Goal: Task Accomplishment & Management: Manage account settings

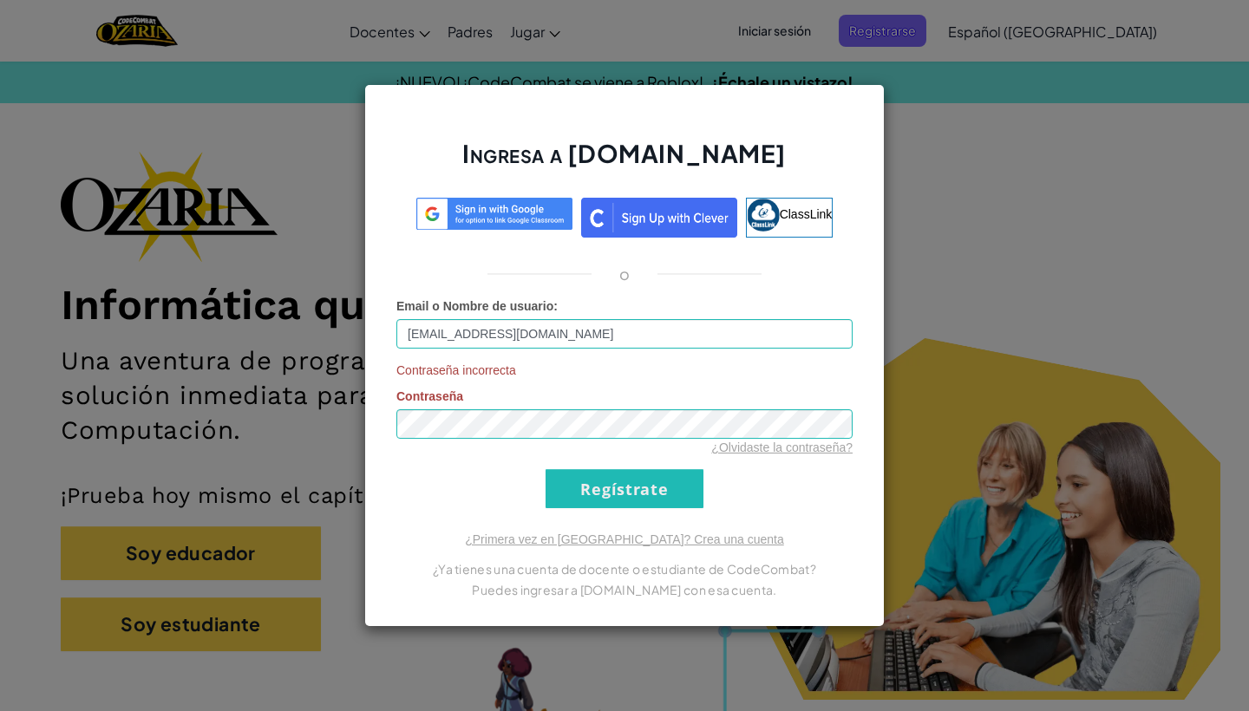
click at [613, 490] on input "Regístrate" at bounding box center [624, 488] width 158 height 39
click at [793, 448] on link "¿Olvidaste la contraseña?" at bounding box center [781, 448] width 141 height 14
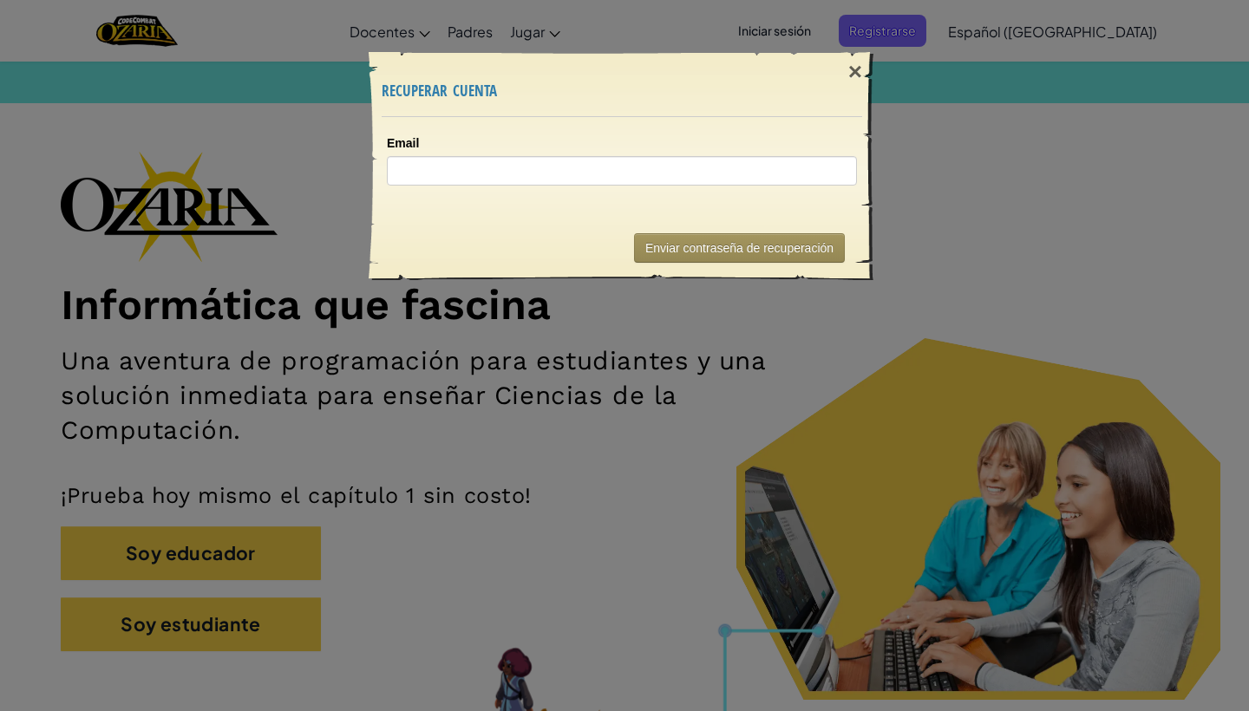
click at [820, 3] on div "× recuperar cuenta Email Enviando... Enviar contraseña de recuperación" at bounding box center [624, 355] width 1249 height 711
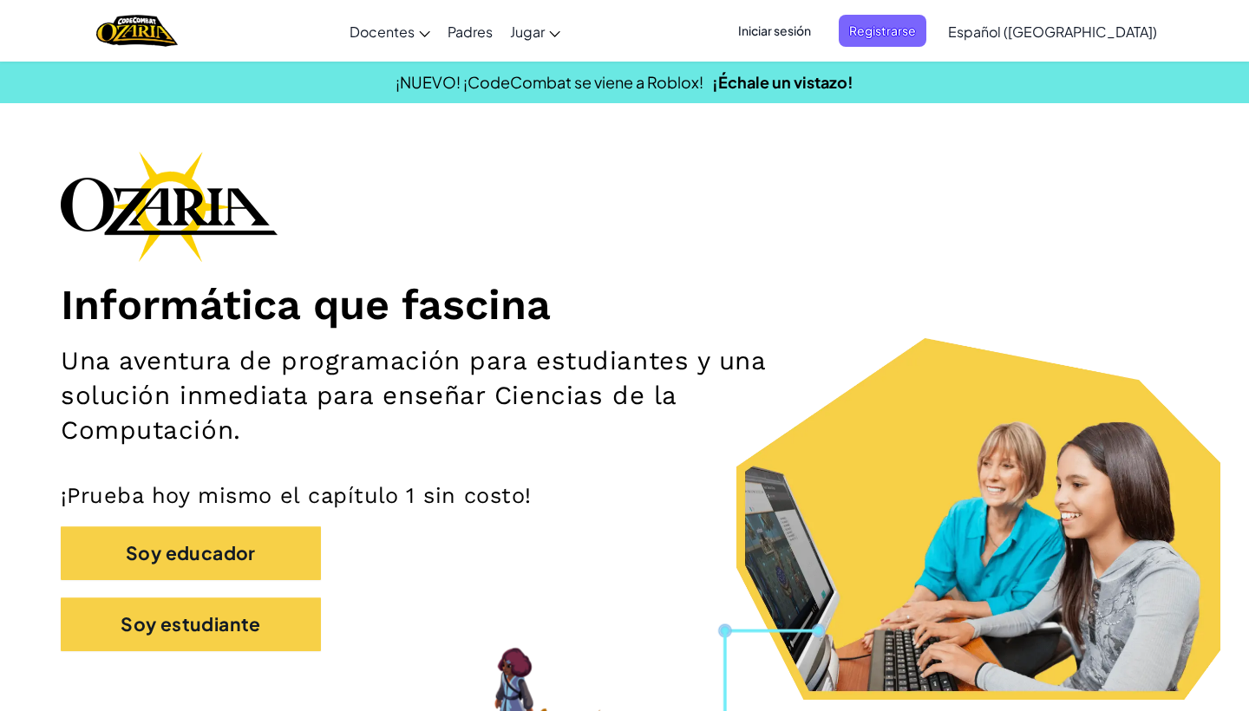
click at [821, 36] on span "Iniciar sesión" at bounding box center [775, 31] width 94 height 32
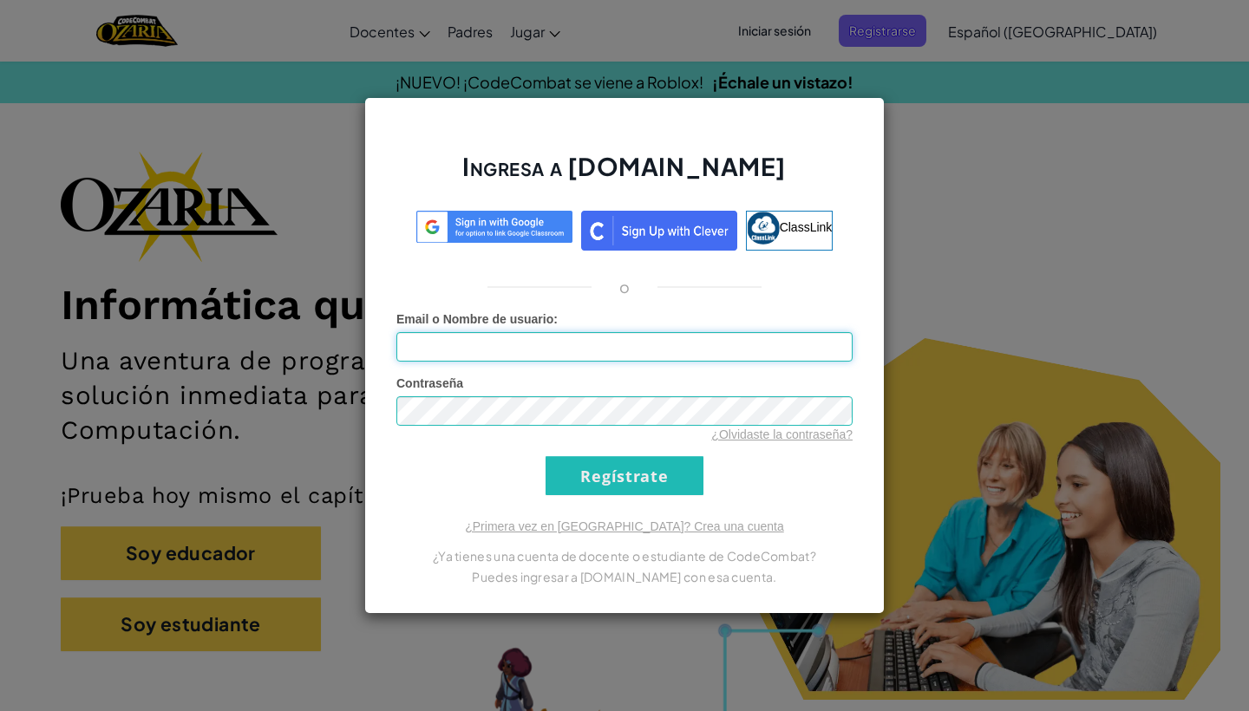
type input "[EMAIL_ADDRESS][DOMAIN_NAME]"
click at [624, 475] on input "Regístrate" at bounding box center [624, 475] width 158 height 39
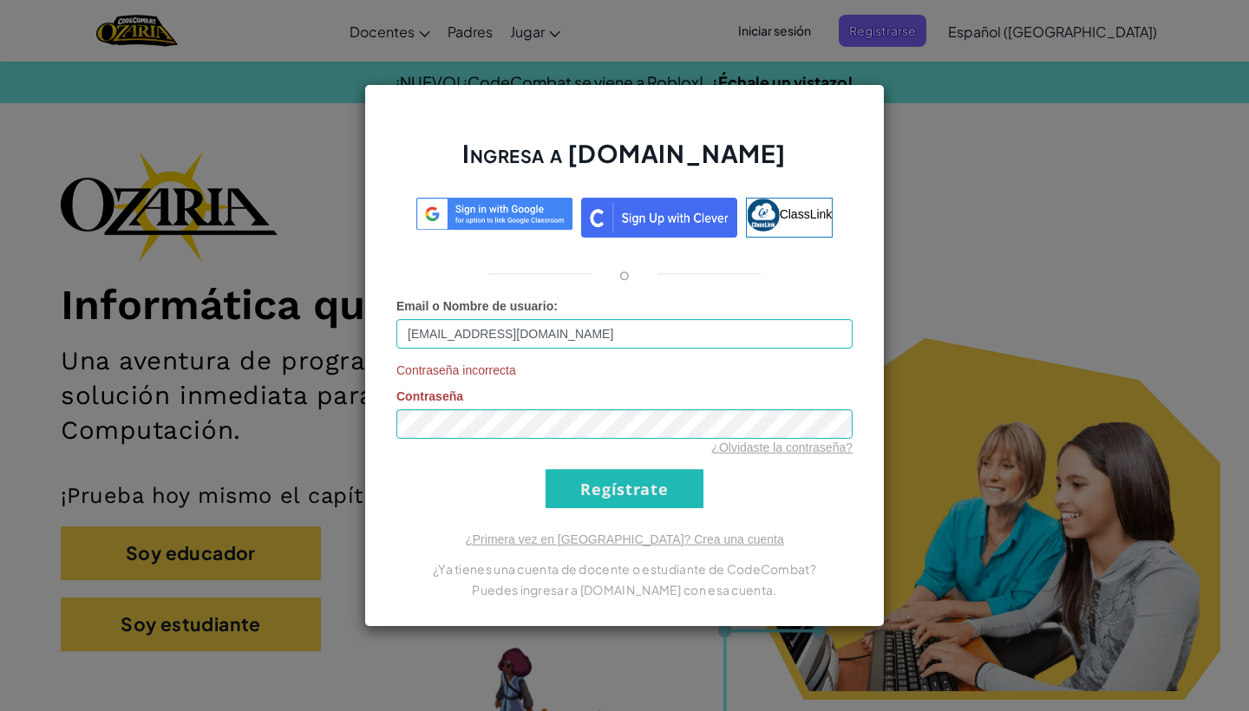
click at [761, 446] on link "¿Olvidaste la contraseña?" at bounding box center [781, 448] width 141 height 14
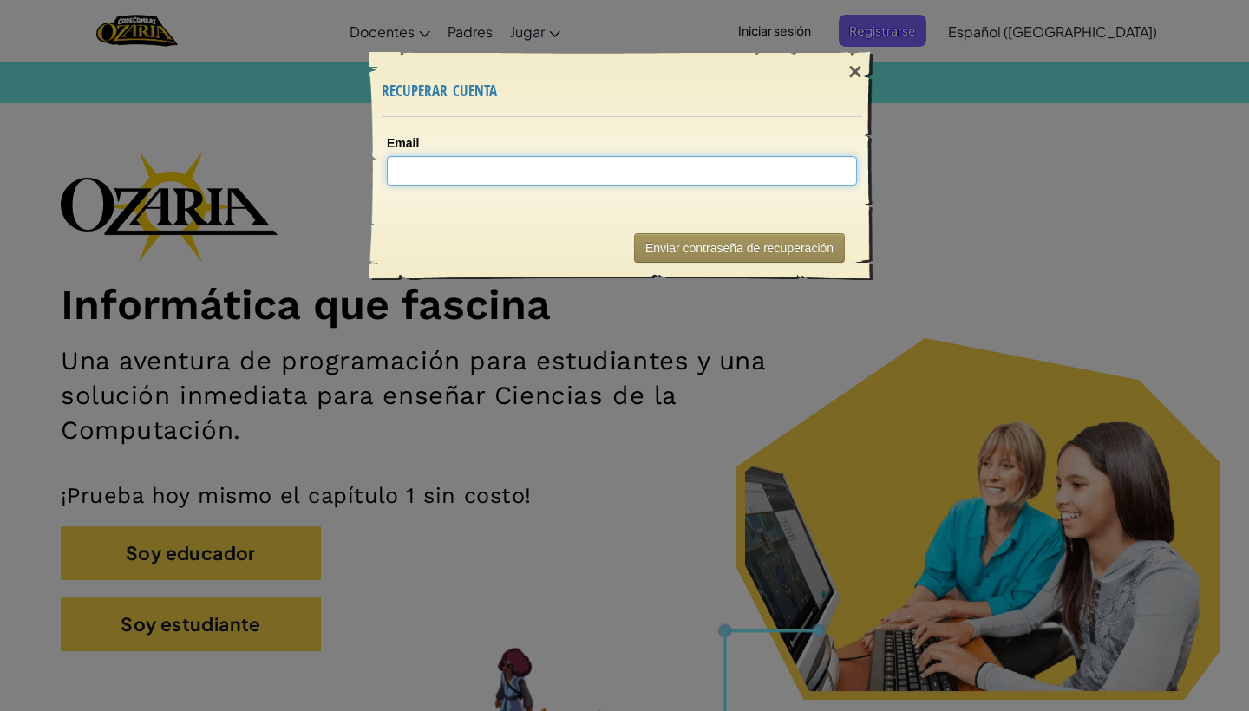
paste input "[EMAIL_ADDRESS][DOMAIN_NAME]"
type input "[EMAIL_ADDRESS][DOMAIN_NAME]"
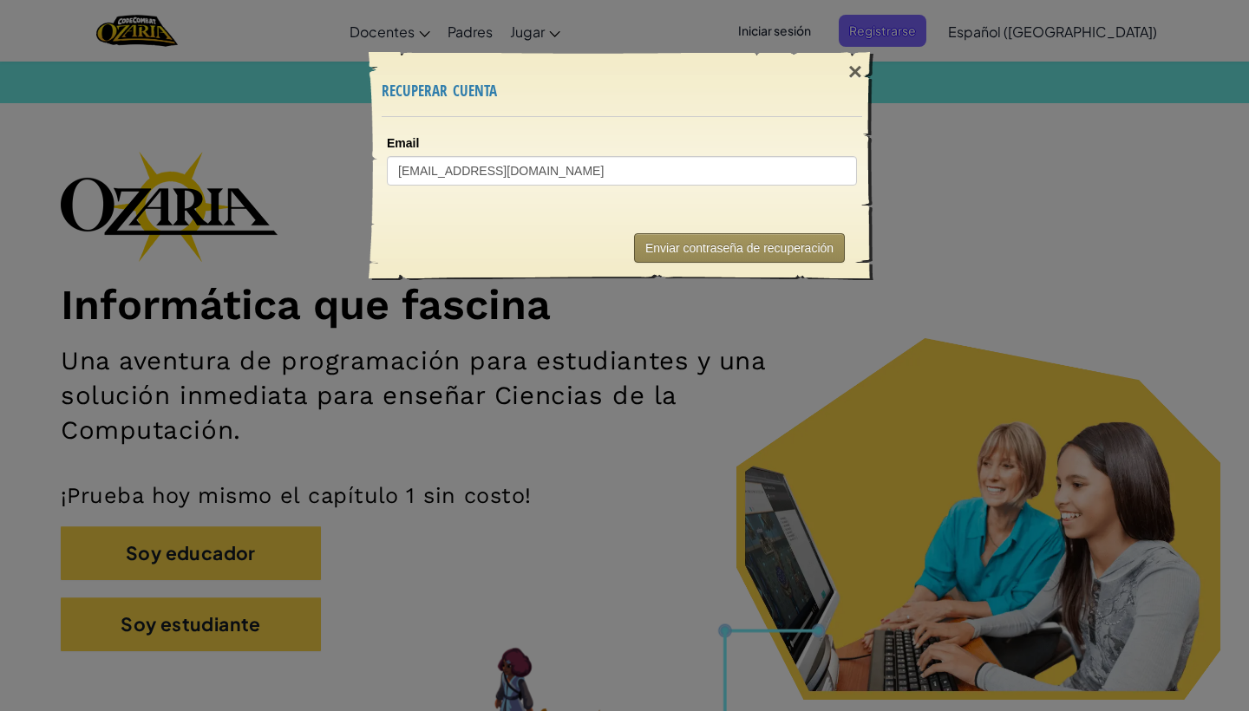
click at [671, 246] on button "Enviar contraseña de recuperación" at bounding box center [739, 247] width 211 height 29
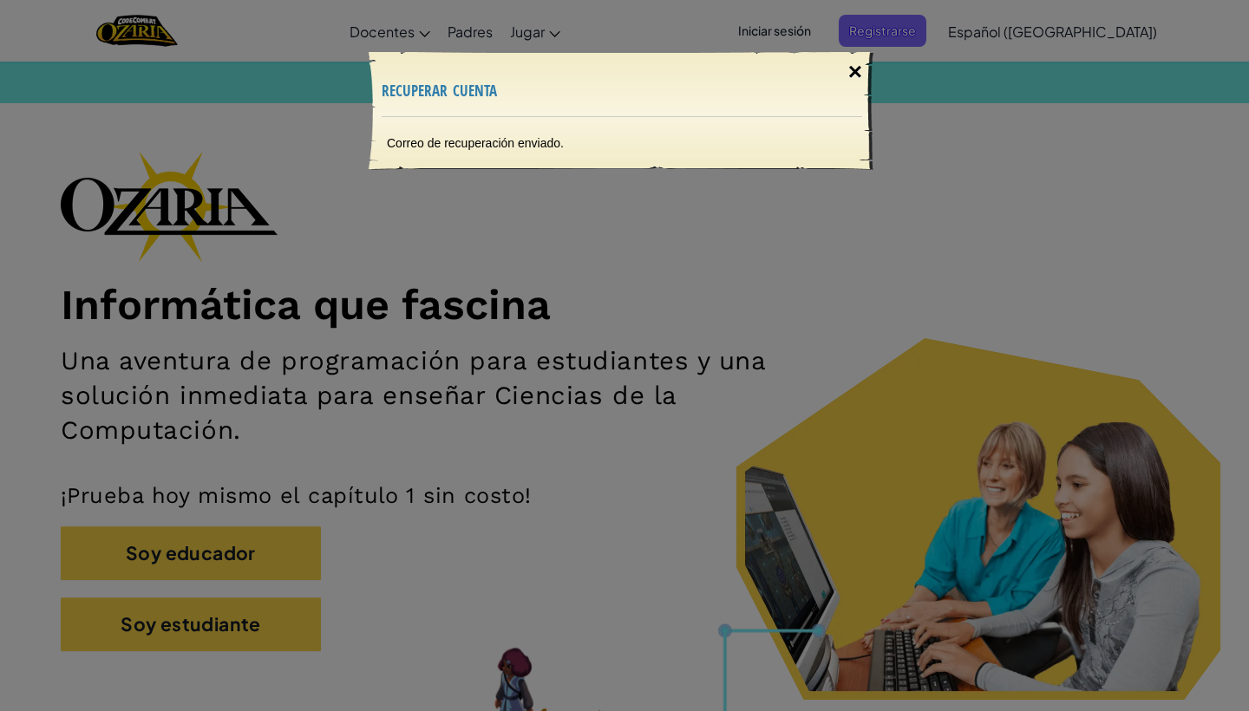
click at [860, 79] on div "×" at bounding box center [855, 72] width 40 height 50
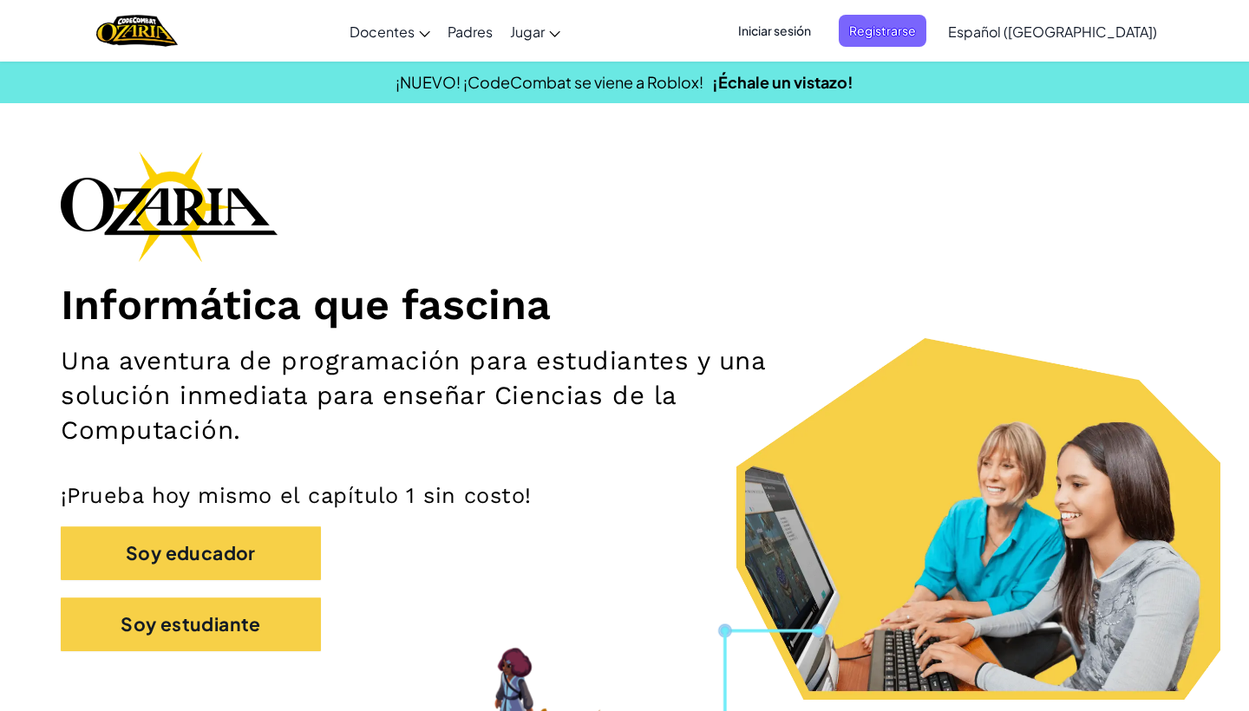
click at [821, 36] on span "Iniciar sesión" at bounding box center [775, 31] width 94 height 32
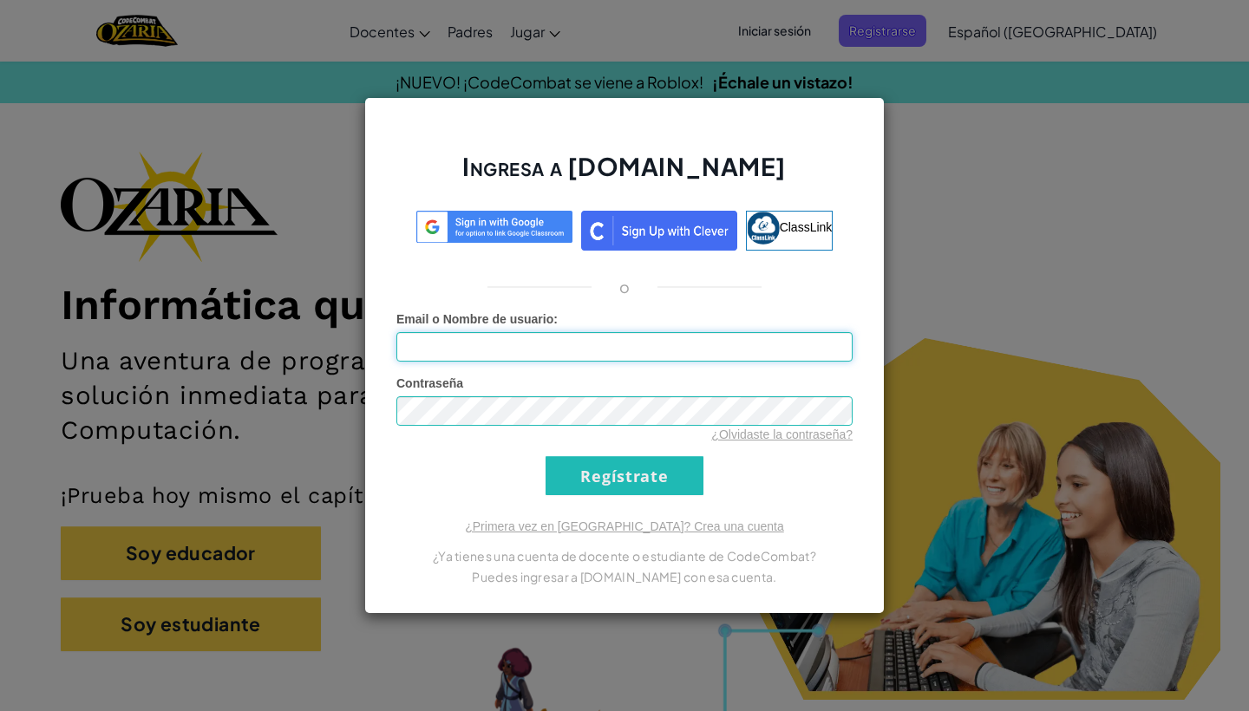
type input "[EMAIL_ADDRESS][DOMAIN_NAME]"
click at [485, 427] on div "¿Olvidaste la contraseña?" at bounding box center [624, 434] width 456 height 17
click at [624, 475] on input "Regístrate" at bounding box center [624, 475] width 158 height 39
